Goal: Check status: Check status

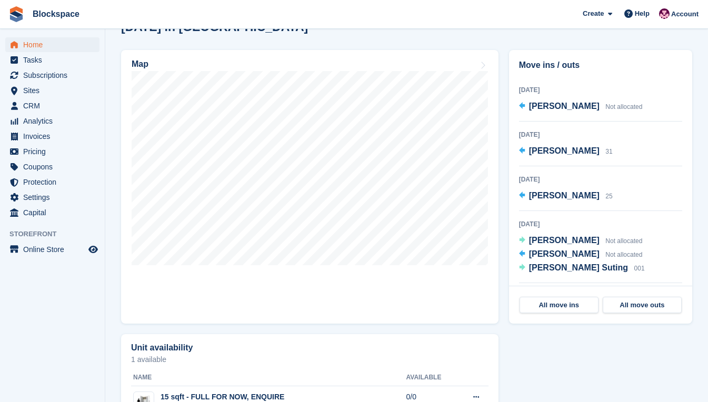
scroll to position [84, 0]
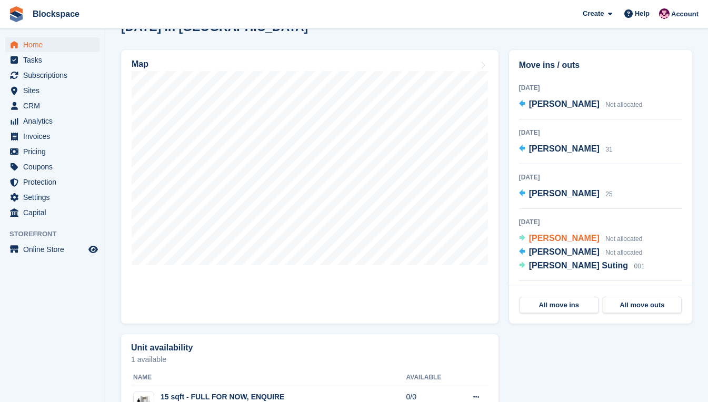
click at [600, 241] on span "[PERSON_NAME]" at bounding box center [564, 238] width 71 height 9
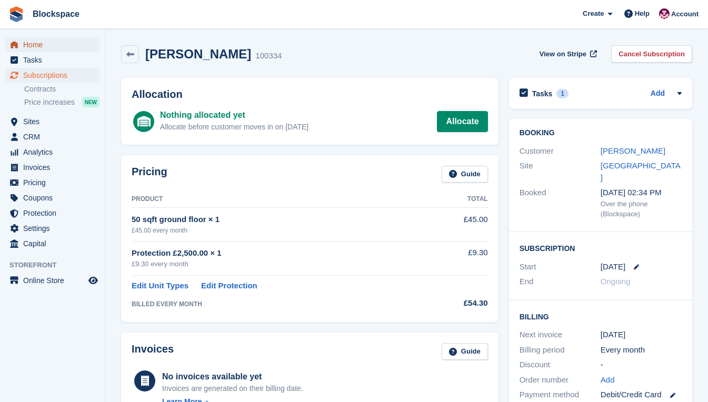
click at [44, 47] on span "Home" at bounding box center [54, 44] width 63 height 15
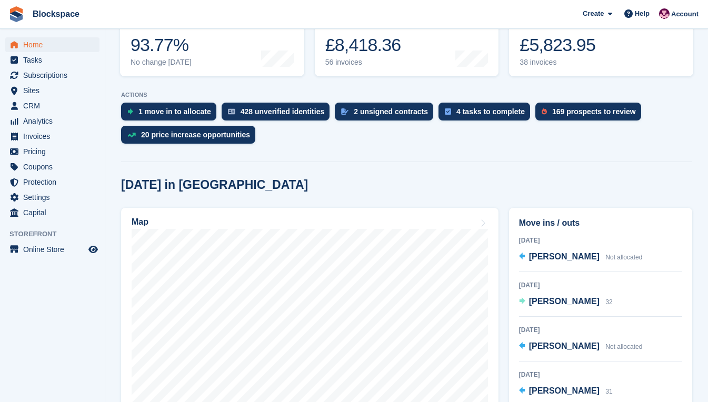
scroll to position [53, 0]
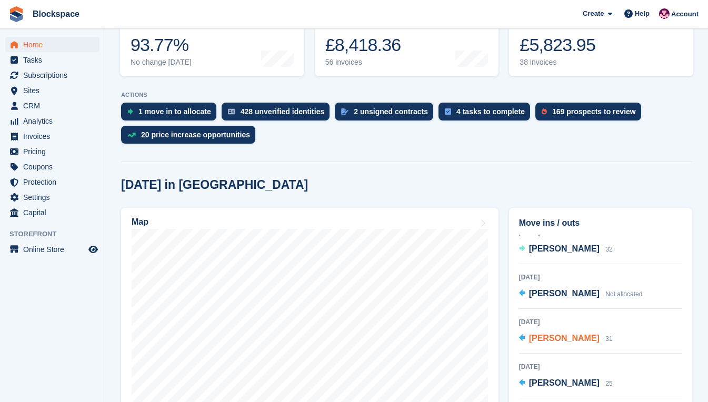
click at [555, 341] on span "Hannah Stokoe" at bounding box center [564, 338] width 71 height 9
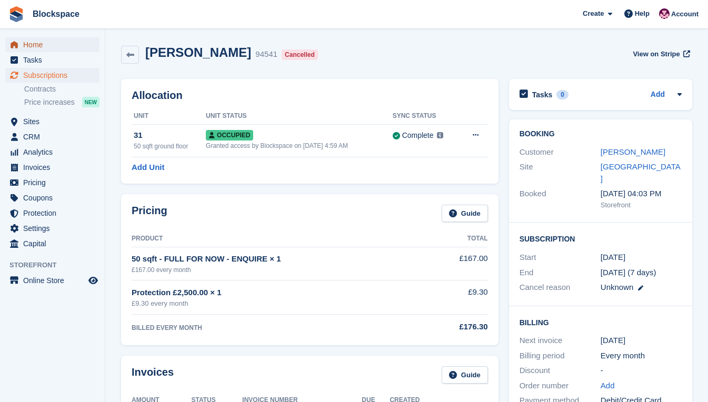
click at [33, 44] on span "Home" at bounding box center [54, 44] width 63 height 15
